Goal: Navigation & Orientation: Find specific page/section

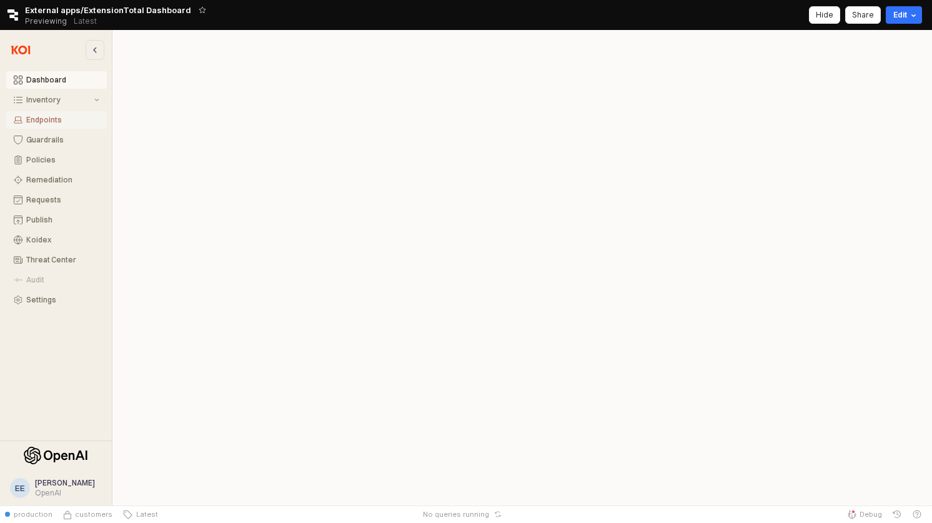
click at [67, 119] on div "Endpoints" at bounding box center [62, 120] width 73 height 9
click at [72, 106] on button "Inventory" at bounding box center [56, 99] width 101 height 17
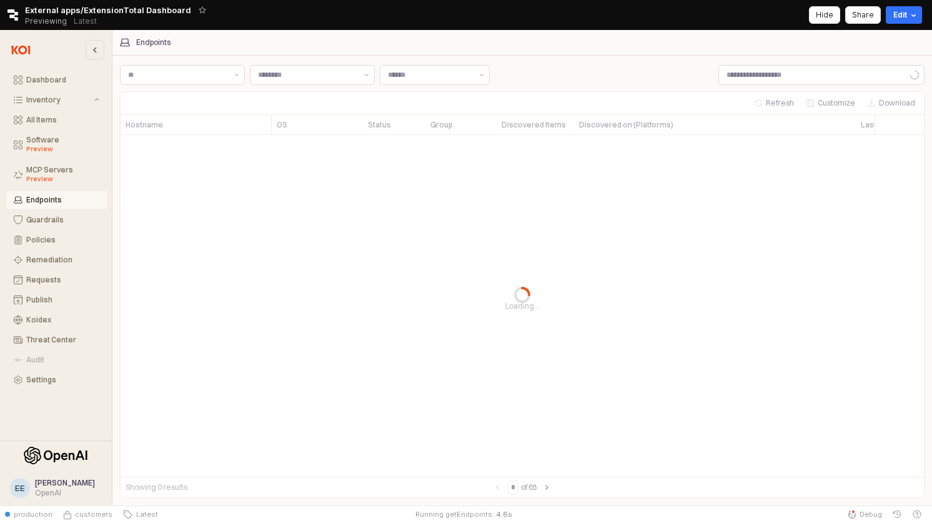
click at [221, 240] on div "App Frame" at bounding box center [522, 294] width 805 height 407
click at [61, 199] on div "Endpoints" at bounding box center [62, 200] width 73 height 9
click at [71, 197] on div "Endpoints" at bounding box center [62, 200] width 73 height 9
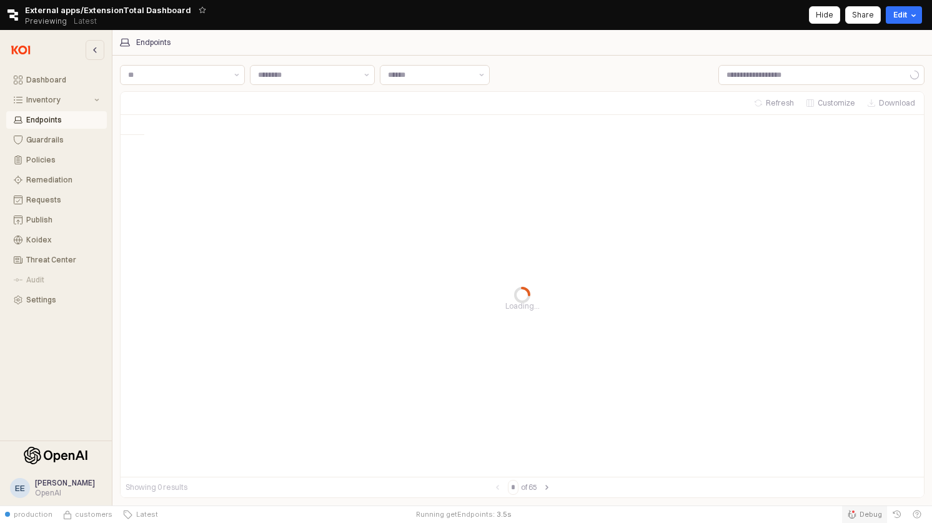
click at [862, 513] on span "Debug" at bounding box center [871, 514] width 22 height 10
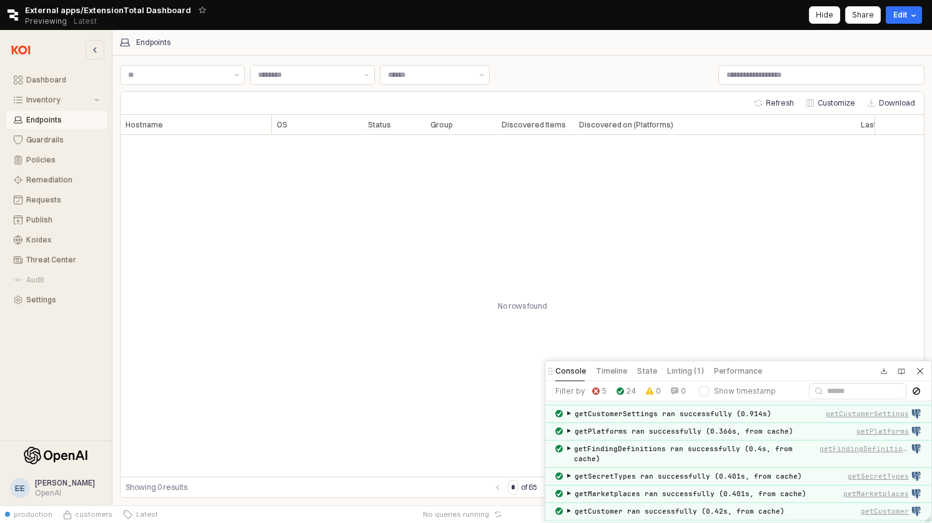
scroll to position [451, 0]
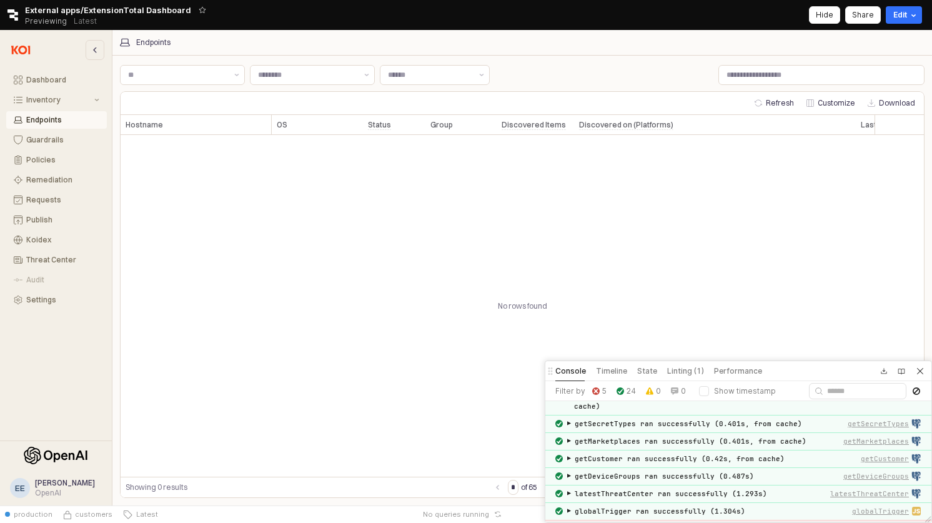
click at [600, 522] on span "getEndpoints failed (10.474s) :" at bounding box center [639, 528] width 131 height 9
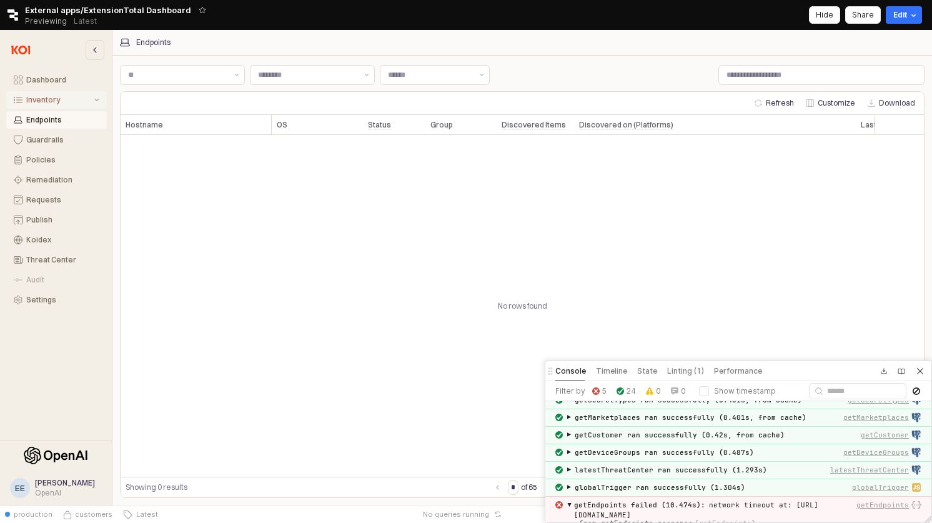
click at [79, 101] on div "Inventory" at bounding box center [59, 100] width 66 height 9
click at [54, 114] on button "All Items" at bounding box center [56, 119] width 101 height 17
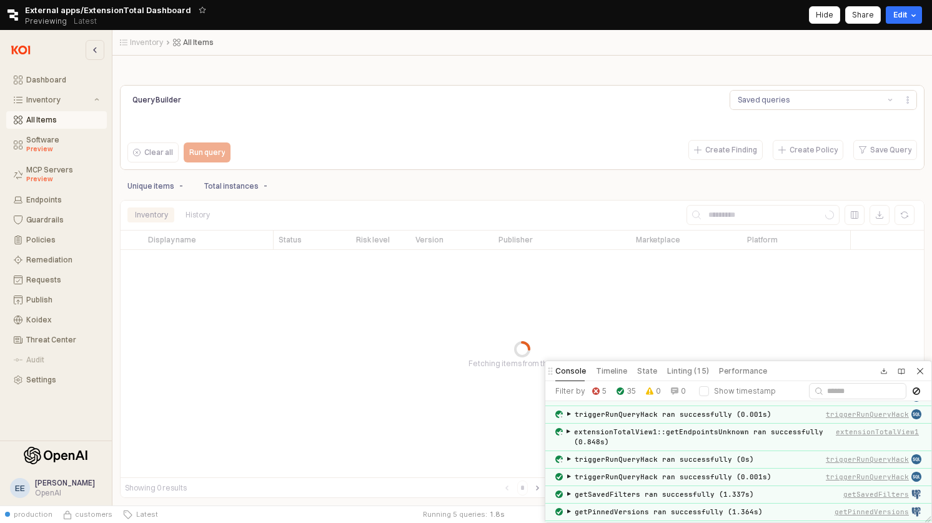
scroll to position [705, 0]
